Goal: Find specific page/section: Find specific page/section

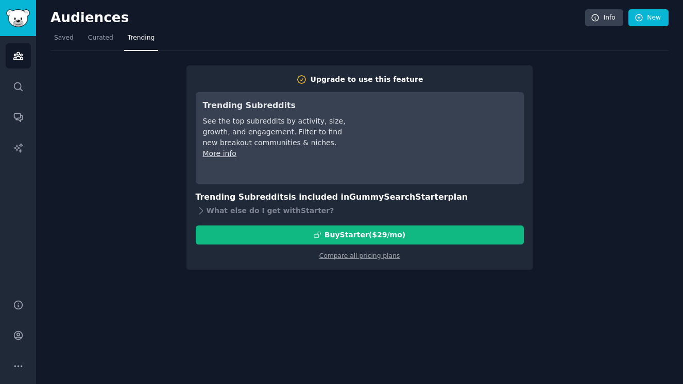
click at [78, 42] on nav "Saved Curated Trending" at bounding box center [359, 40] width 618 height 21
click at [73, 40] on link "Saved" at bounding box center [63, 40] width 27 height 21
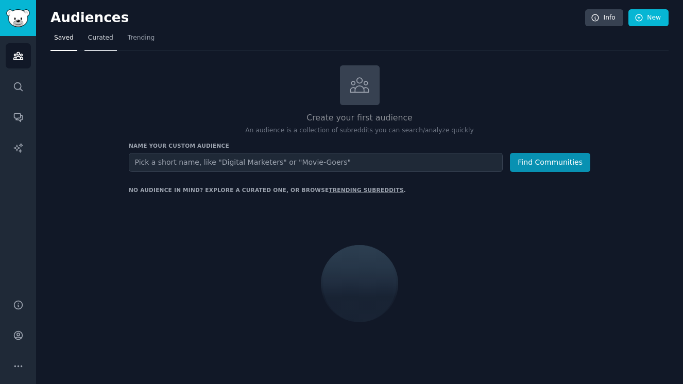
click at [100, 47] on link "Curated" at bounding box center [100, 40] width 32 height 21
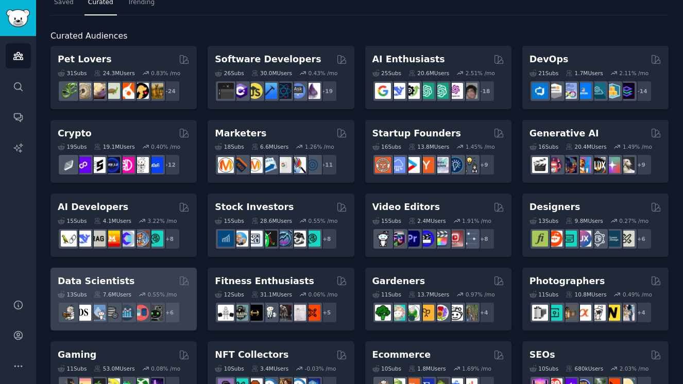
scroll to position [34, 0]
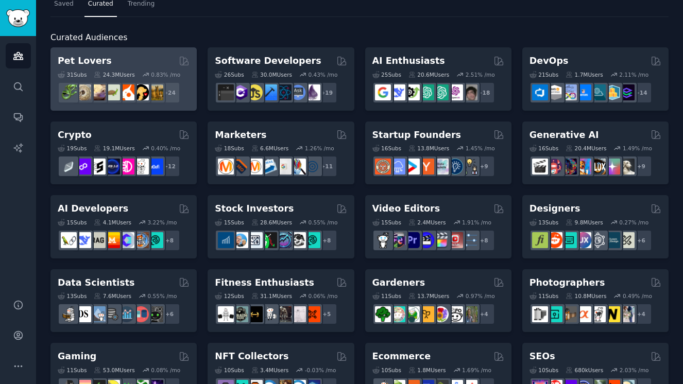
click at [140, 69] on div "31 Sub s 24.3M Users 0.83 % /mo r/PetAdvice + 24" at bounding box center [124, 85] width 132 height 36
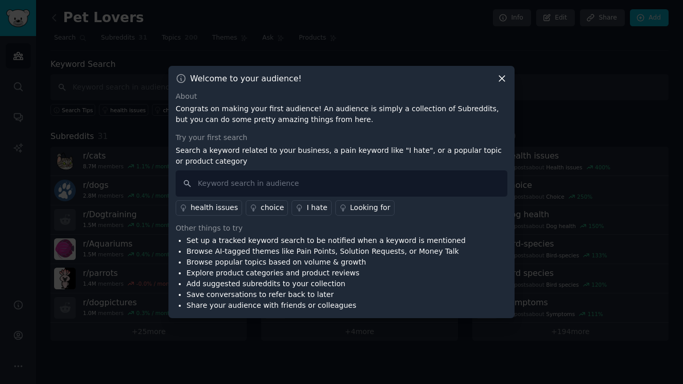
click at [515, 76] on div at bounding box center [341, 192] width 683 height 384
